Goal: Transaction & Acquisition: Purchase product/service

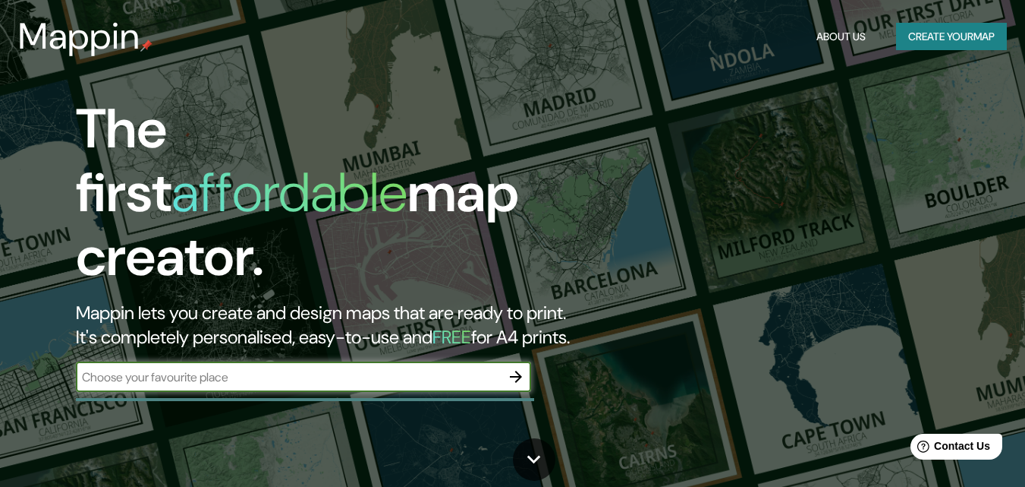
click at [167, 368] on input "text" at bounding box center [288, 376] width 425 height 17
type input "e"
type input "pere"
drag, startPoint x: 167, startPoint y: 362, endPoint x: 17, endPoint y: 345, distance: 150.5
click at [17, 344] on div "The first affordable map creator. Mappin lets you create and design maps that a…" at bounding box center [512, 243] width 1025 height 487
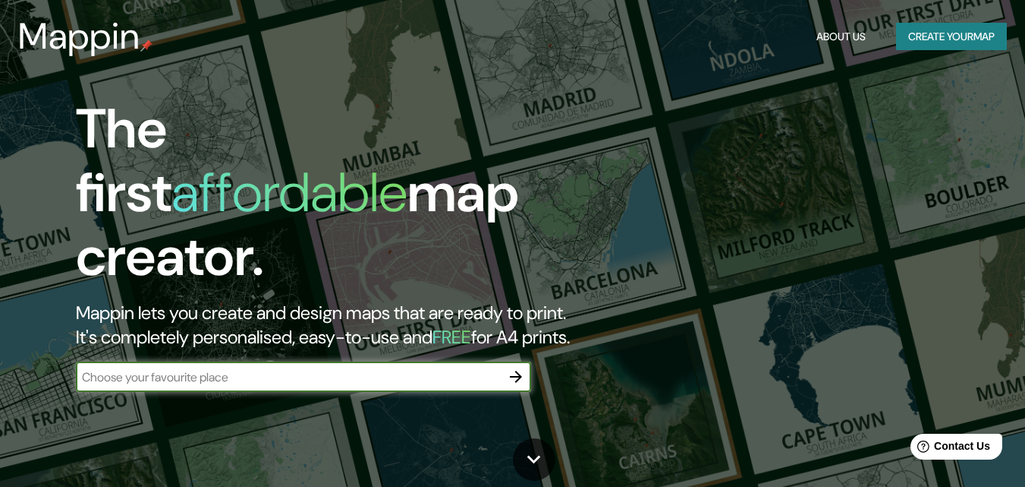
click at [209, 368] on input "text" at bounding box center [288, 376] width 425 height 17
type input "[PERSON_NAME]"
click at [513, 367] on icon "button" at bounding box center [516, 376] width 18 height 18
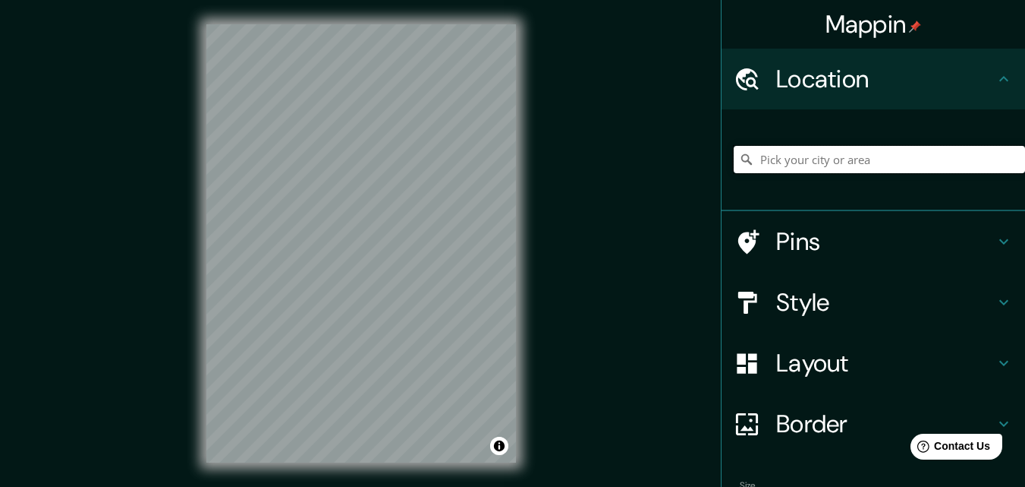
click at [808, 158] on input "Pick your city or area" at bounding box center [879, 159] width 291 height 27
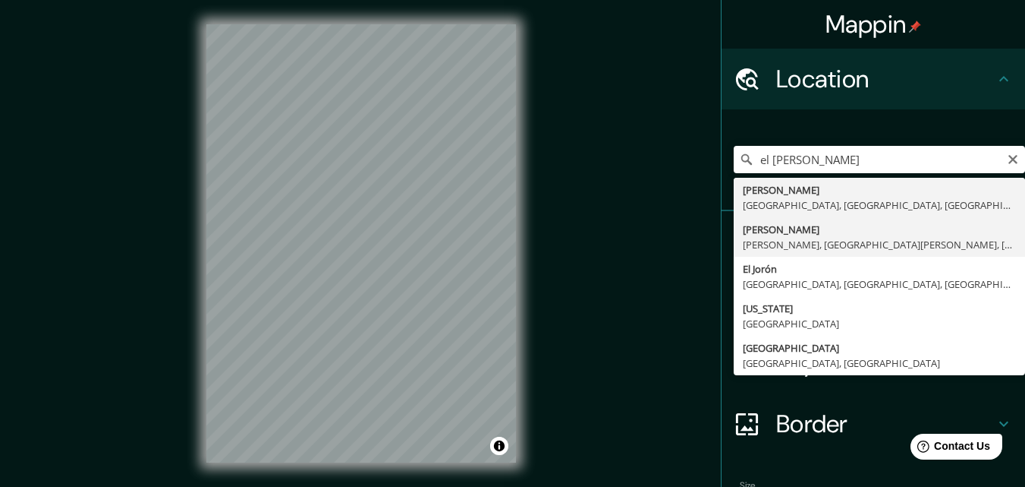
type input "[PERSON_NAME], [PERSON_NAME], [GEOGRAPHIC_DATA][PERSON_NAME], [PERSON_NAME][GEO…"
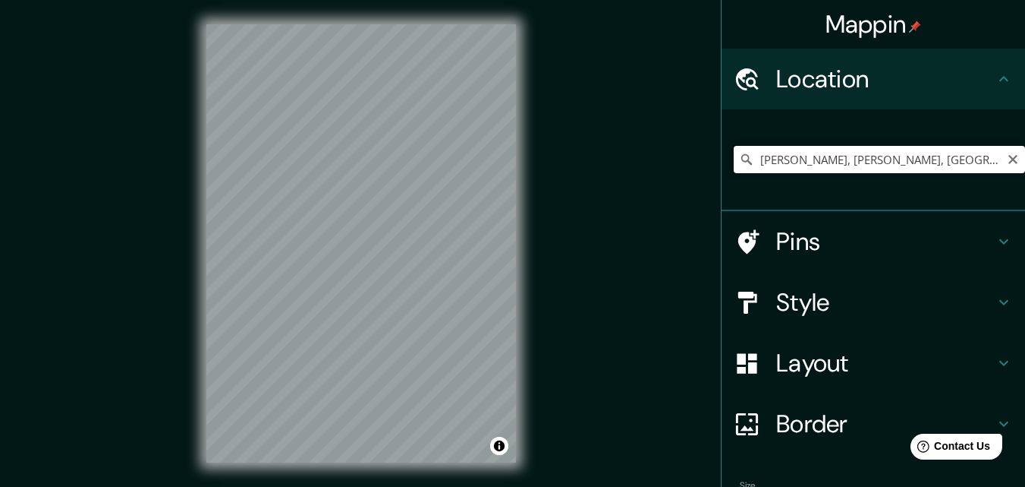
click at [1008, 159] on input "[PERSON_NAME], [PERSON_NAME], [GEOGRAPHIC_DATA][PERSON_NAME], [PERSON_NAME][GEO…" at bounding box center [879, 159] width 291 height 27
click at [1007, 159] on icon "Clear" at bounding box center [1013, 159] width 12 height 12
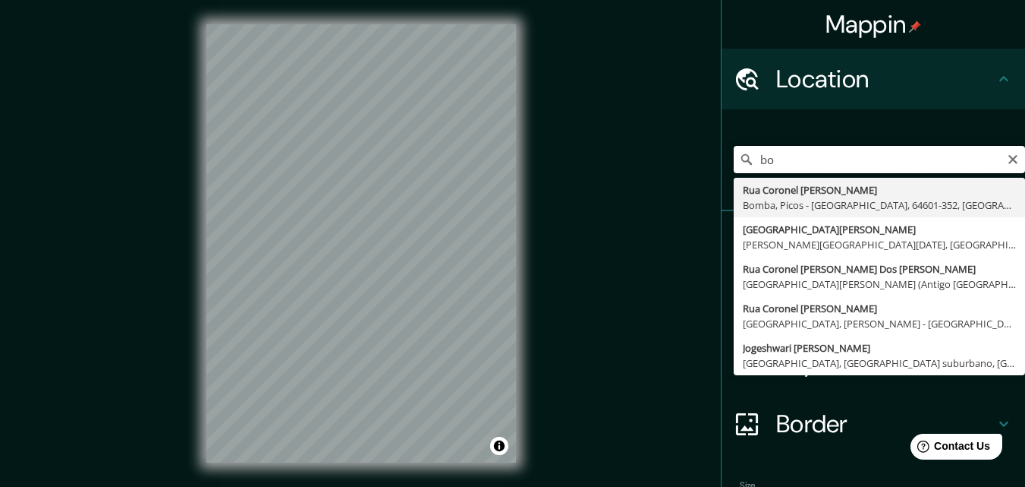
type input "b"
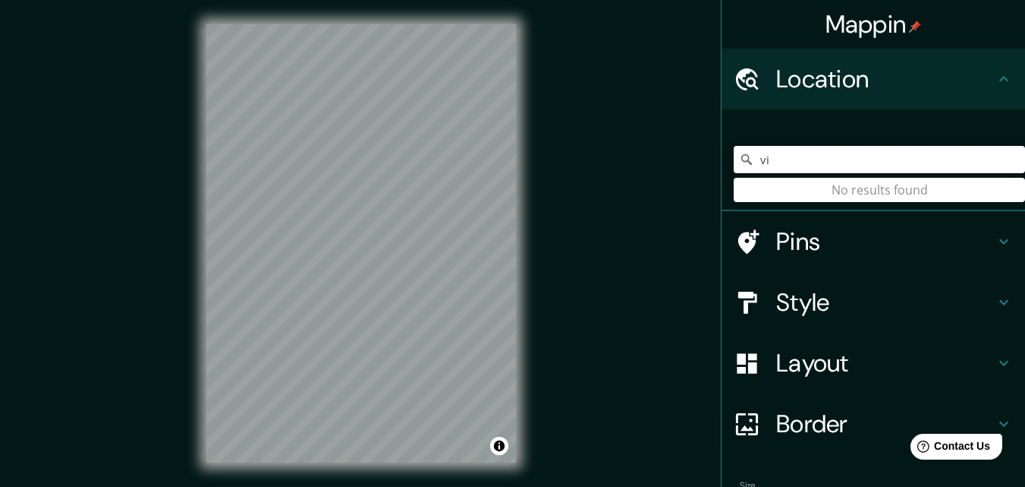
type input "v"
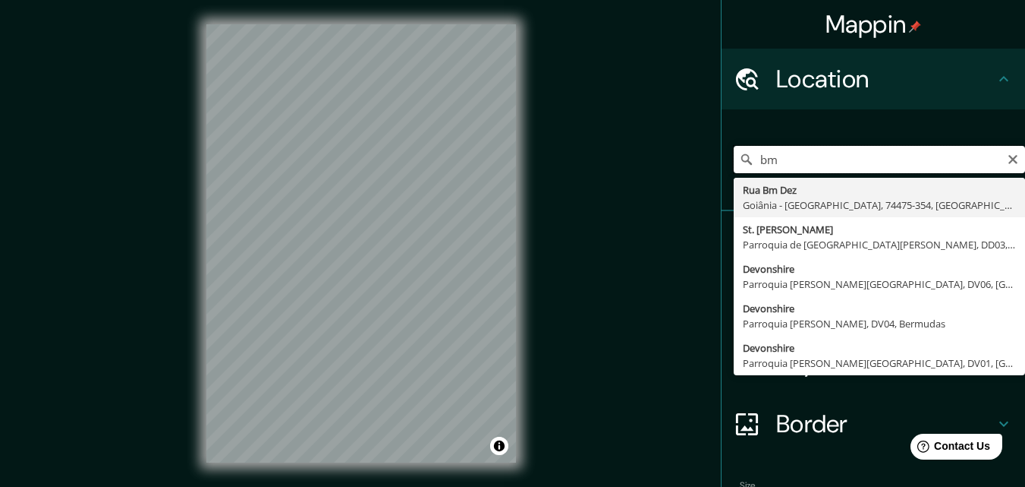
type input "b"
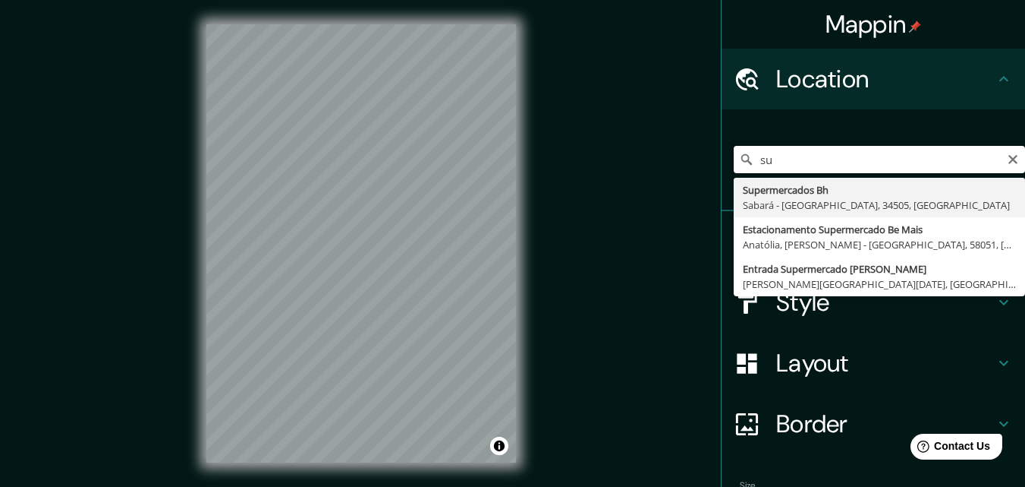
type input "s"
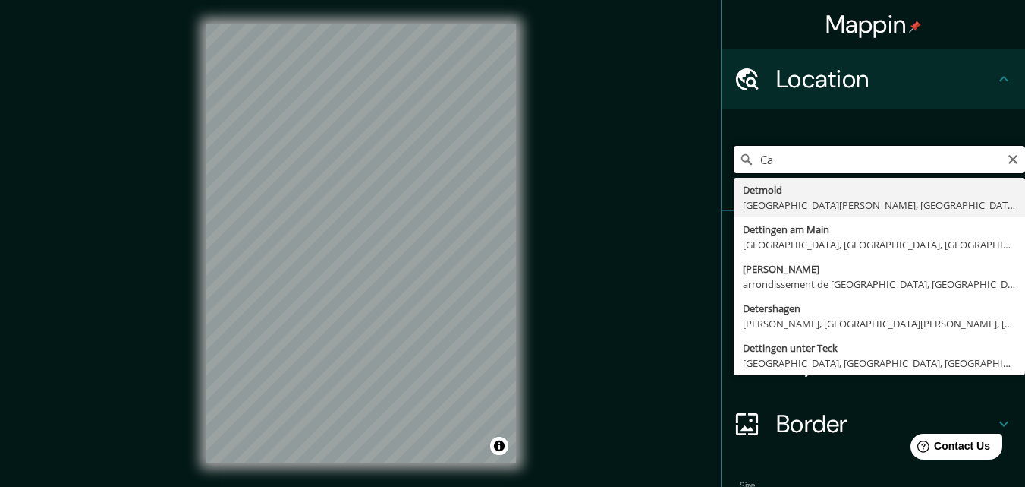
type input "C"
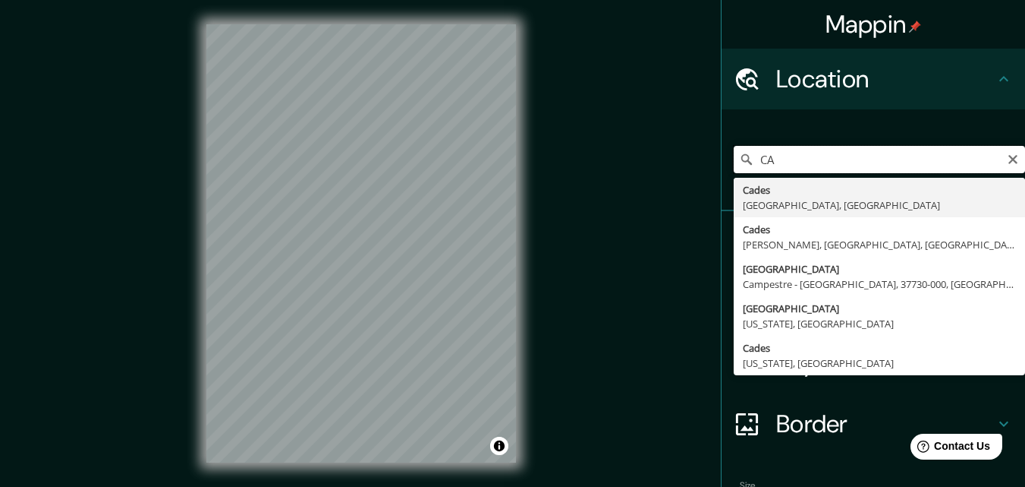
type input "C"
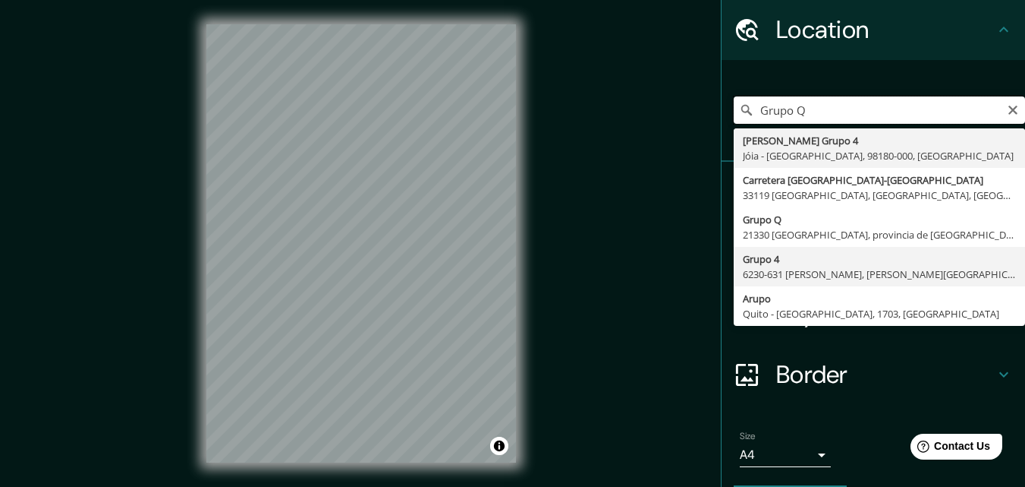
scroll to position [76, 0]
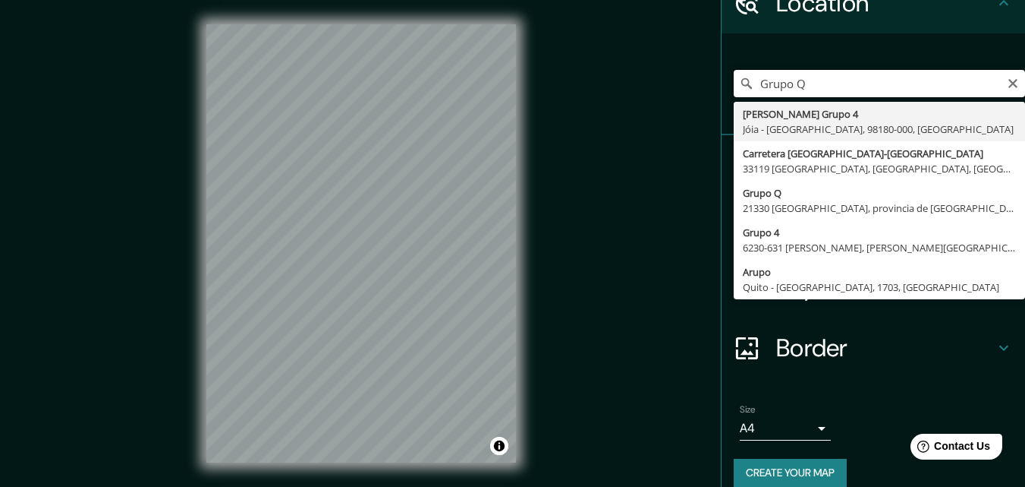
drag, startPoint x: 817, startPoint y: 79, endPoint x: 717, endPoint y: 80, distance: 99.4
click at [722, 80] on div "Grupo [PERSON_NAME] Grupo 4 Jóia - [GEOGRAPHIC_DATA], 98180-000, [GEOGRAPHIC_DA…" at bounding box center [874, 84] width 304 height 102
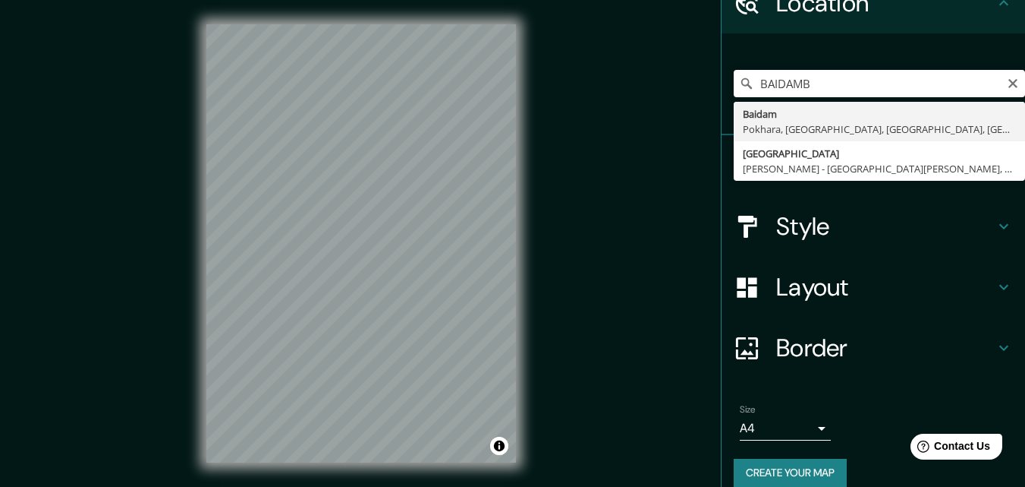
type input "[GEOGRAPHIC_DATA], [PERSON_NAME] - [GEOGRAPHIC_DATA][PERSON_NAME], 11903, [PERS…"
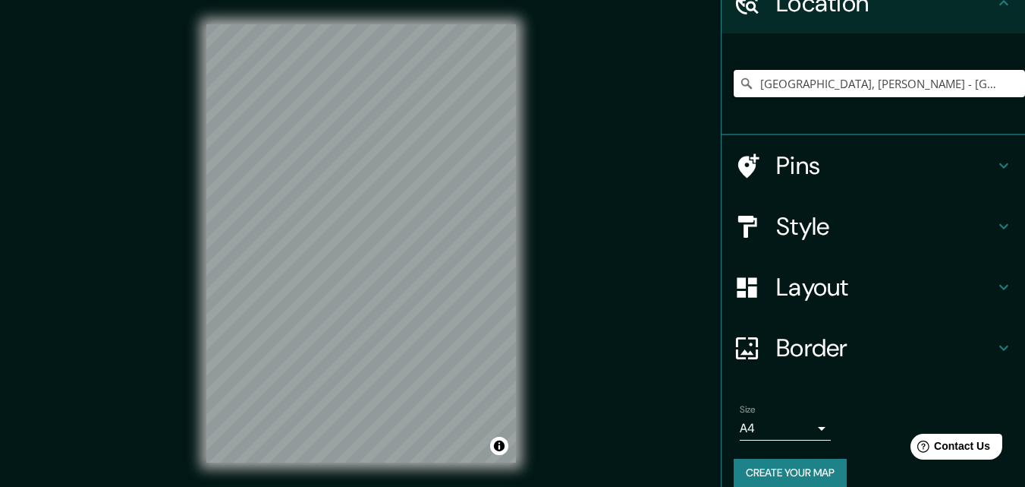
scroll to position [0, 0]
click at [363, 312] on div at bounding box center [364, 309] width 12 height 12
click at [361, 303] on div at bounding box center [360, 298] width 12 height 12
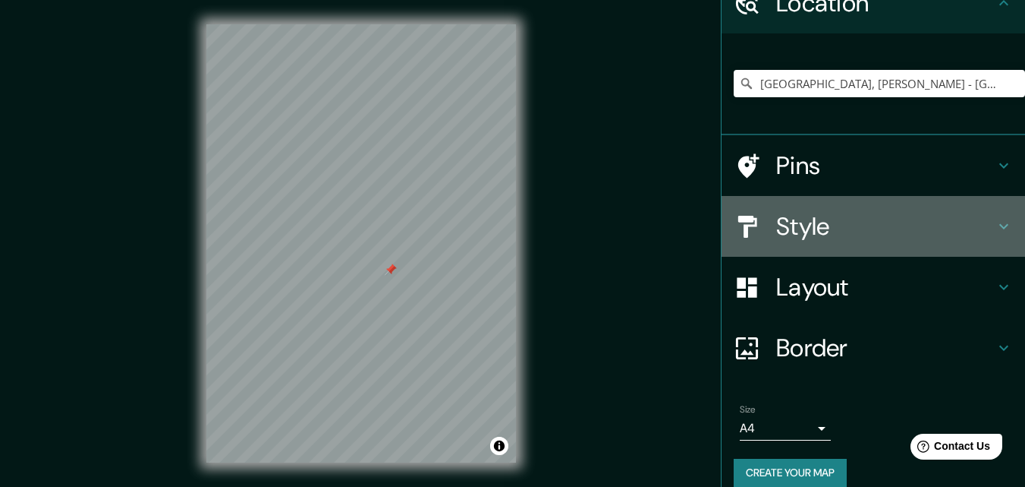
click at [805, 224] on h4 "Style" at bounding box center [885, 226] width 219 height 30
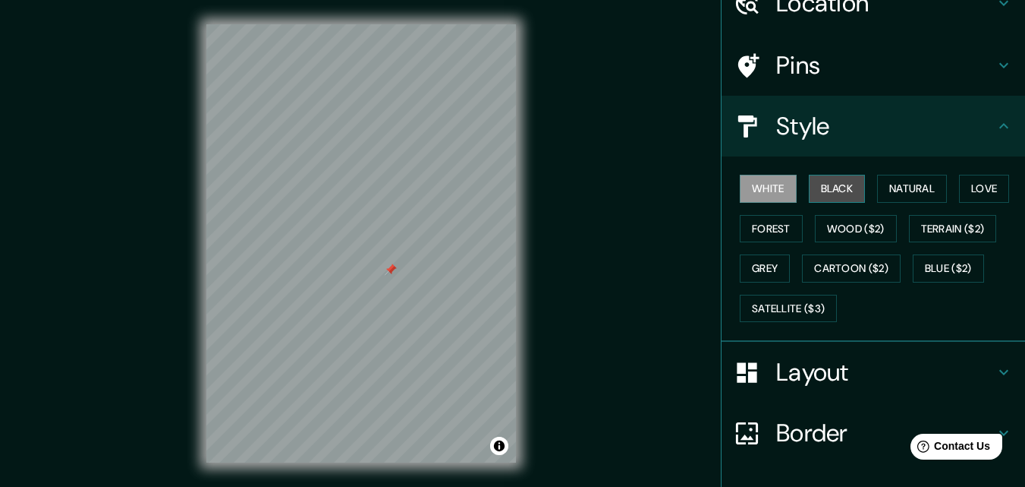
click at [830, 187] on button "Black" at bounding box center [837, 189] width 57 height 28
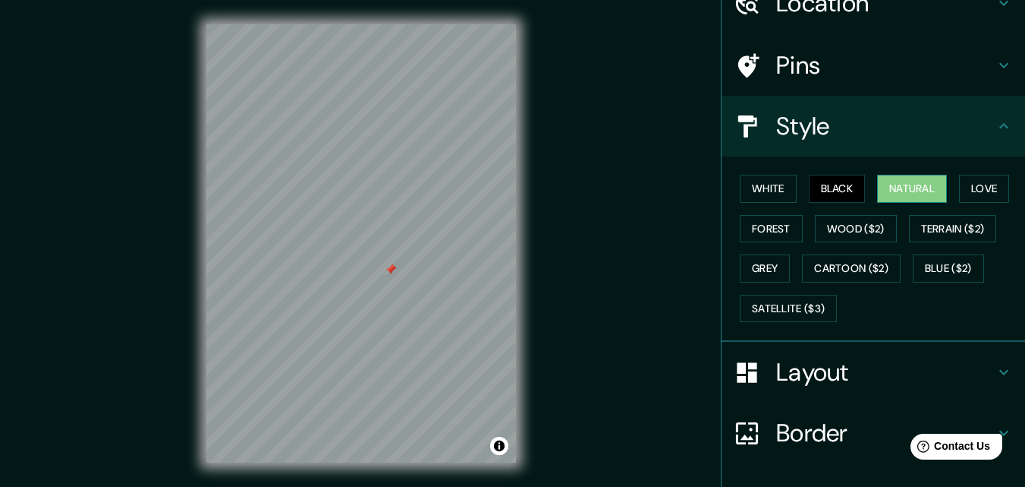
click at [929, 184] on button "Natural" at bounding box center [912, 189] width 70 height 28
click at [989, 197] on button "Love" at bounding box center [984, 189] width 50 height 28
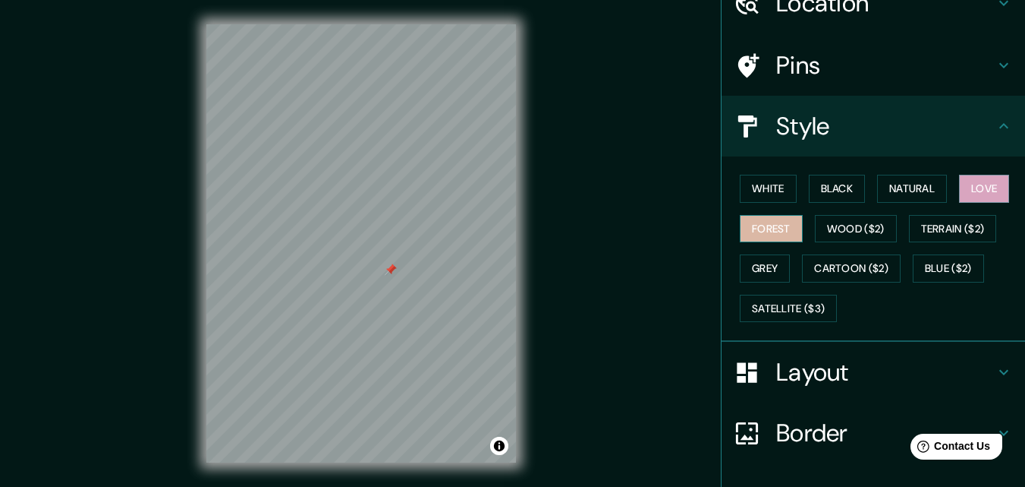
click at [767, 228] on button "Forest" at bounding box center [771, 229] width 63 height 28
click at [761, 264] on button "Grey" at bounding box center [765, 268] width 50 height 28
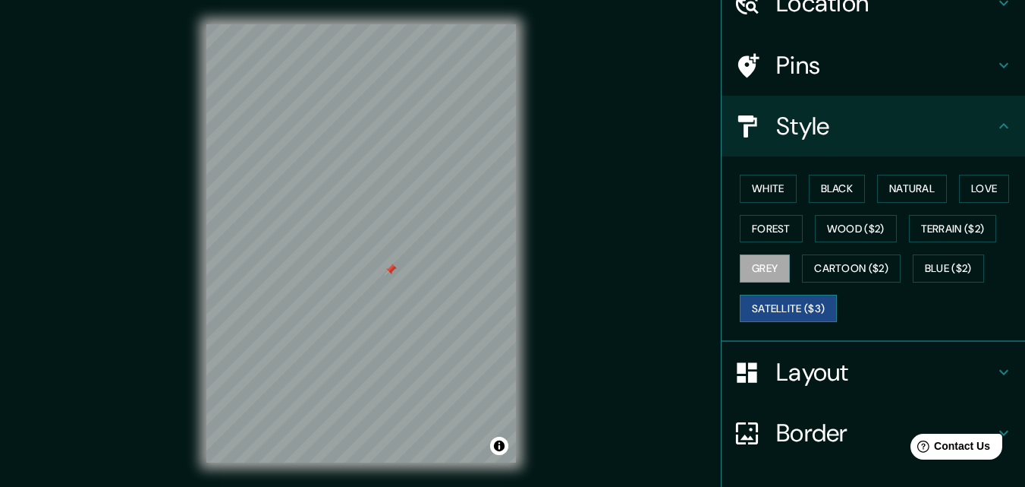
click at [766, 304] on button "Satellite ($3)" at bounding box center [788, 309] width 97 height 28
click at [849, 231] on button "Wood ($2)" at bounding box center [856, 229] width 82 height 28
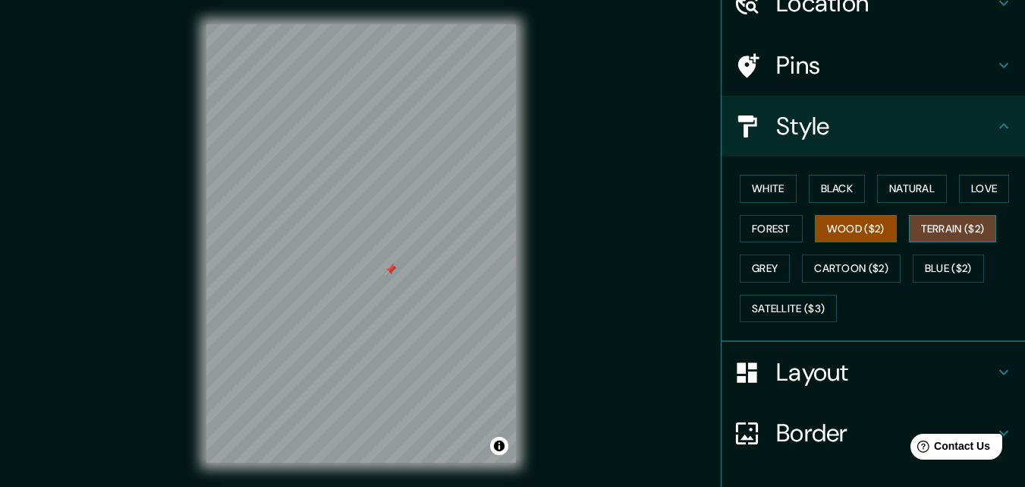
click at [934, 231] on button "Terrain ($2)" at bounding box center [953, 229] width 88 height 28
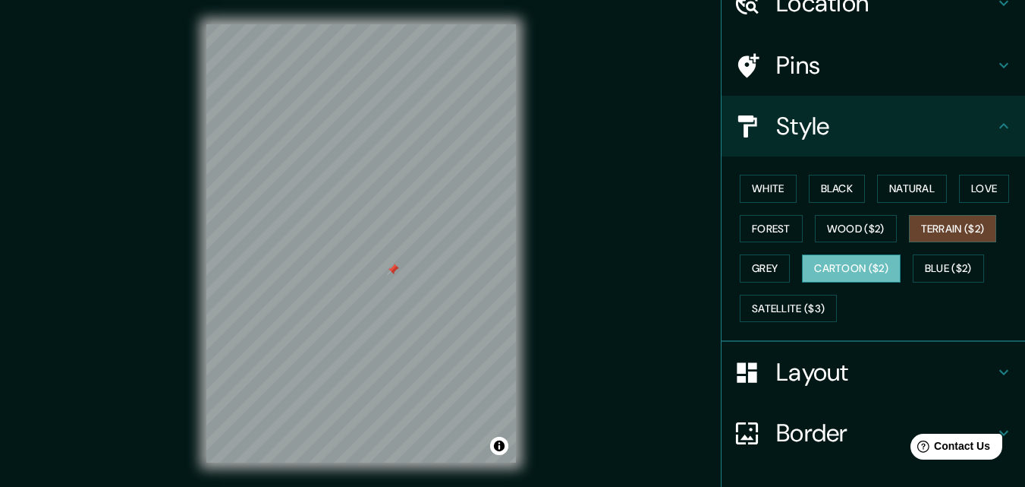
click at [841, 268] on button "Cartoon ($2)" at bounding box center [851, 268] width 99 height 28
click at [932, 269] on button "Blue ($2)" at bounding box center [948, 268] width 71 height 28
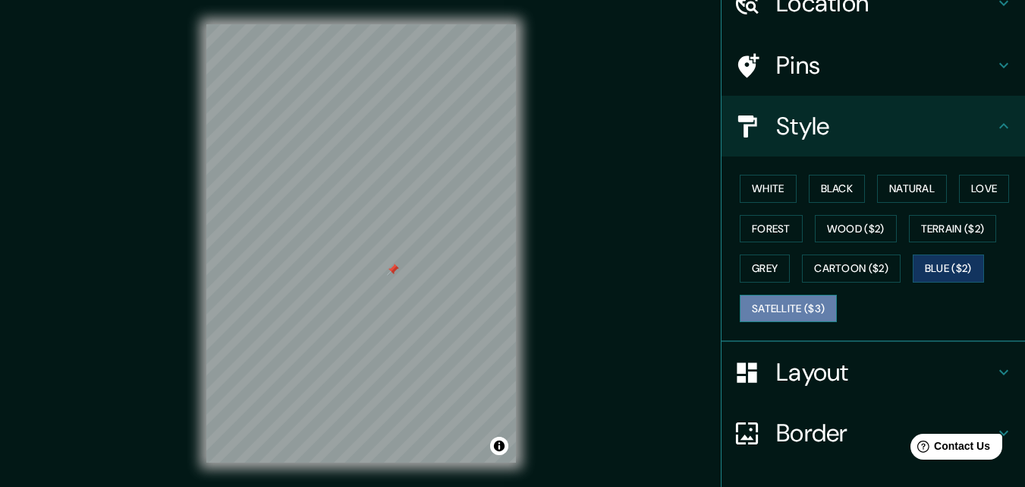
click at [754, 306] on button "Satellite ($3)" at bounding box center [788, 309] width 97 height 28
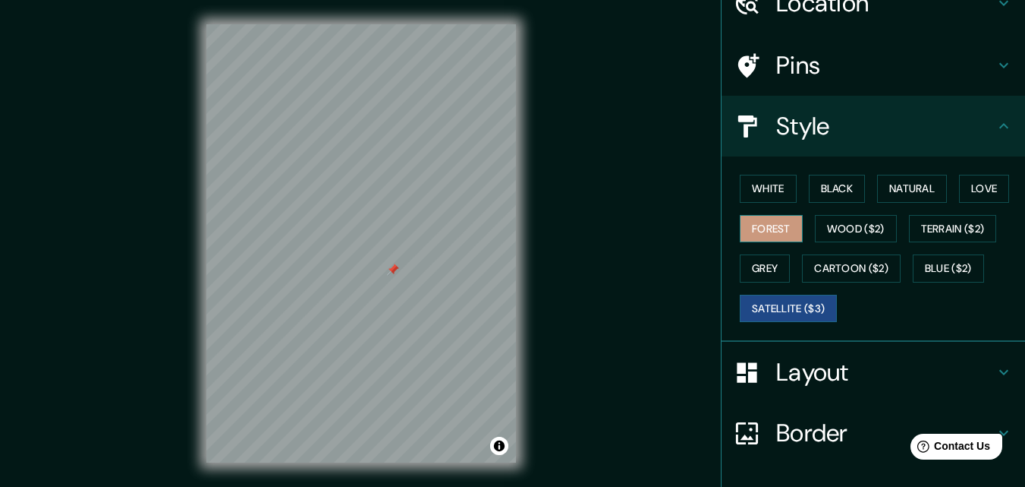
click at [761, 228] on button "Forest" at bounding box center [771, 229] width 63 height 28
click at [763, 182] on button "White" at bounding box center [768, 189] width 57 height 28
